Goal: Task Accomplishment & Management: Use online tool/utility

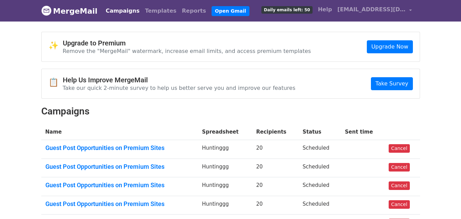
click at [166, 124] on th "Name" at bounding box center [119, 132] width 157 height 16
click at [179, 10] on link "Reports" at bounding box center [194, 11] width 30 height 14
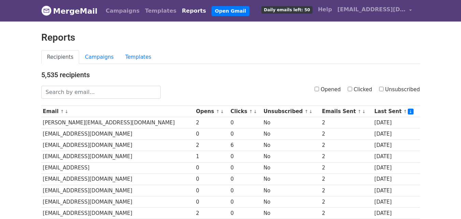
click at [319, 89] on input "Opened" at bounding box center [317, 89] width 4 height 4
checkbox input "true"
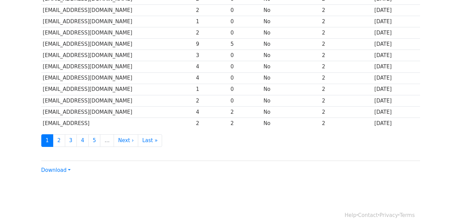
scroll to position [337, 0]
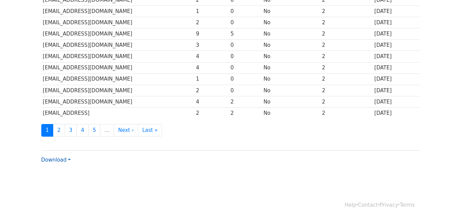
click at [52, 159] on link "Download" at bounding box center [55, 160] width 29 height 6
click at [68, 170] on link "CSV" at bounding box center [69, 172] width 54 height 11
